Goal: Transaction & Acquisition: Purchase product/service

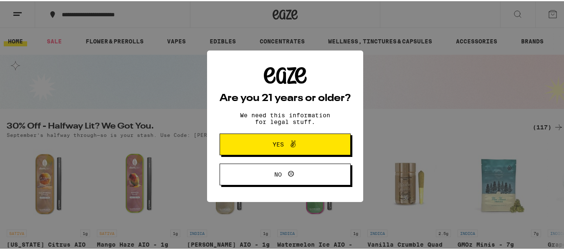
click at [273, 144] on span "Yes" at bounding box center [278, 143] width 11 height 6
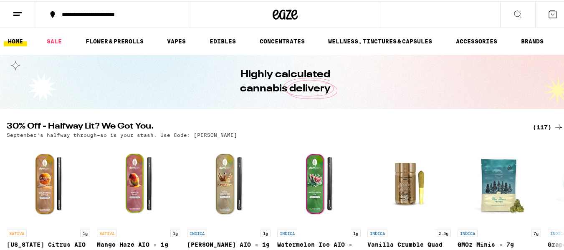
click at [521, 11] on button at bounding box center [518, 13] width 35 height 26
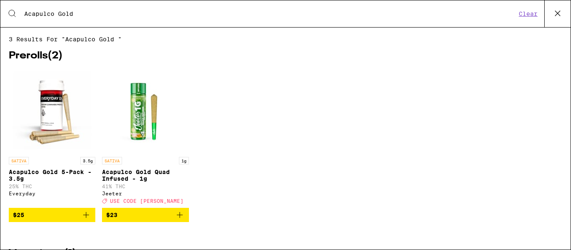
type input "Acapulco Gold"
click at [47, 135] on img "Open page for Acapulco Gold 5-Pack - 3.5g from Everyday" at bounding box center [52, 111] width 84 height 84
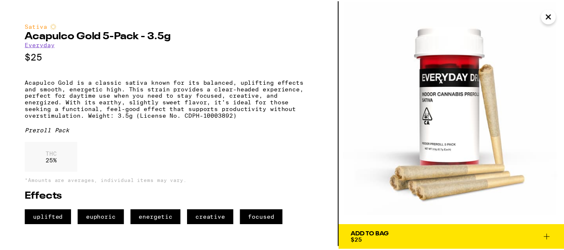
scroll to position [3, 0]
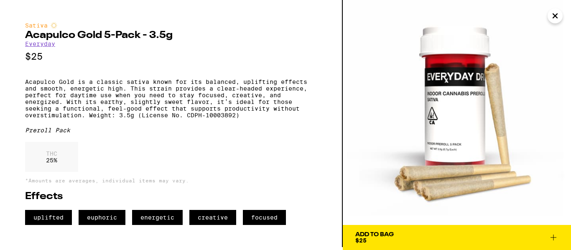
click at [388, 240] on div "Add To Bag $25" at bounding box center [374, 238] width 38 height 12
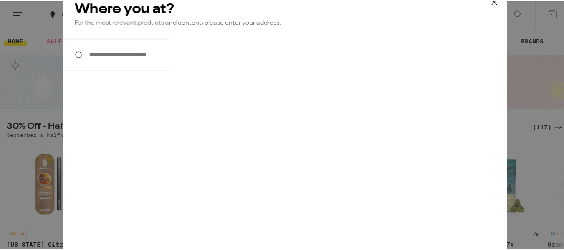
click at [110, 55] on input "**********" at bounding box center [285, 54] width 445 height 32
click at [488, 2] on icon at bounding box center [494, 1] width 13 height 13
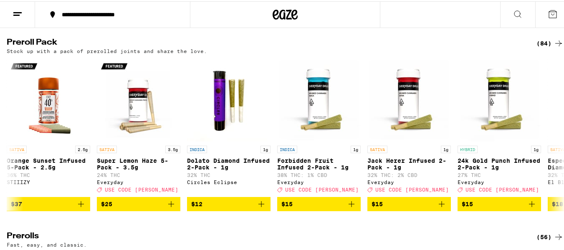
scroll to position [3529, 0]
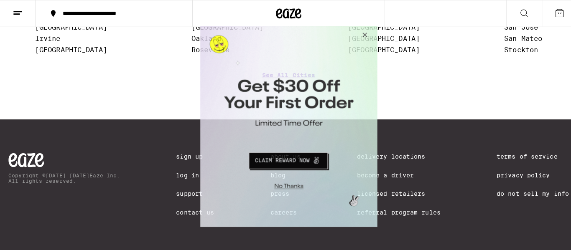
click at [362, 36] on button "Close Modal" at bounding box center [361, 36] width 23 height 20
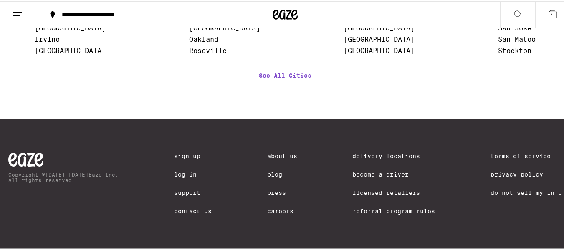
click at [386, 152] on link "Delivery Locations" at bounding box center [394, 155] width 83 height 7
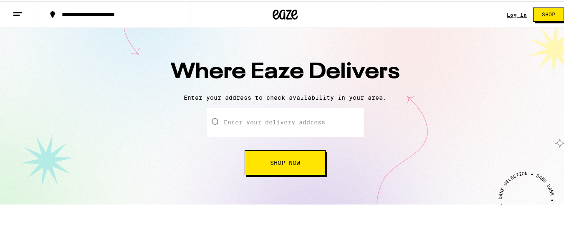
click at [292, 126] on input "text" at bounding box center [285, 121] width 157 height 29
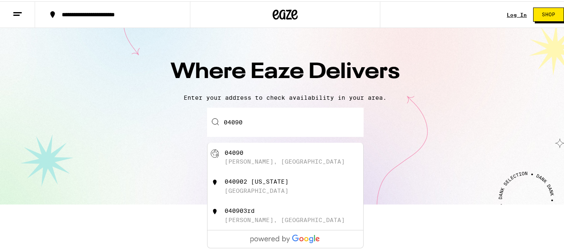
click at [276, 151] on div "04090 [PERSON_NAME], [GEOGRAPHIC_DATA]" at bounding box center [299, 156] width 149 height 16
type input "[PERSON_NAME], ME 04090"
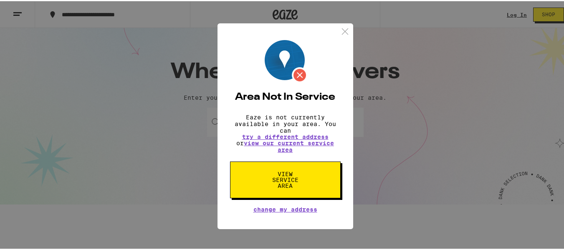
click at [343, 27] on img at bounding box center [345, 30] width 10 height 10
